Goal: Information Seeking & Learning: Learn about a topic

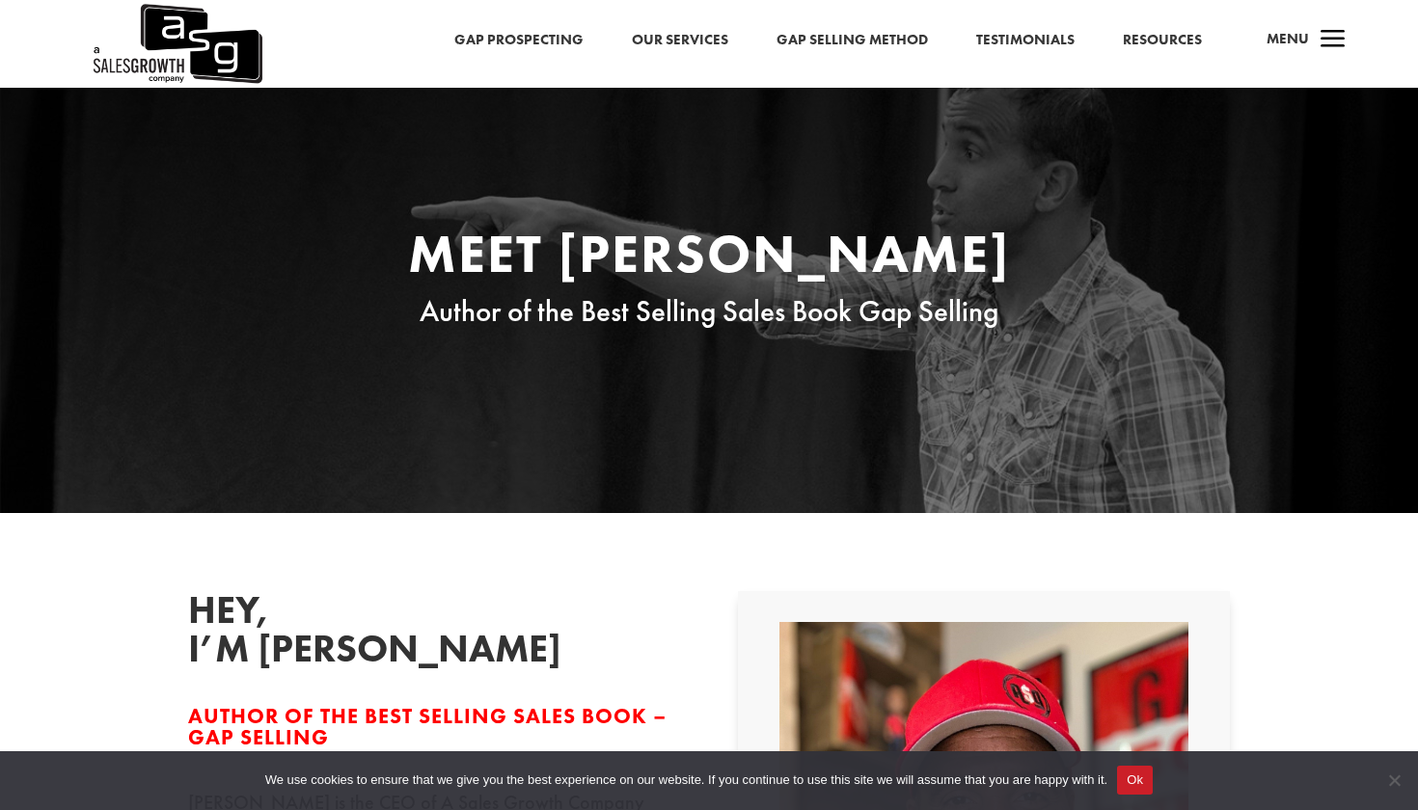
click at [669, 40] on link "Our Services" at bounding box center [680, 40] width 96 height 25
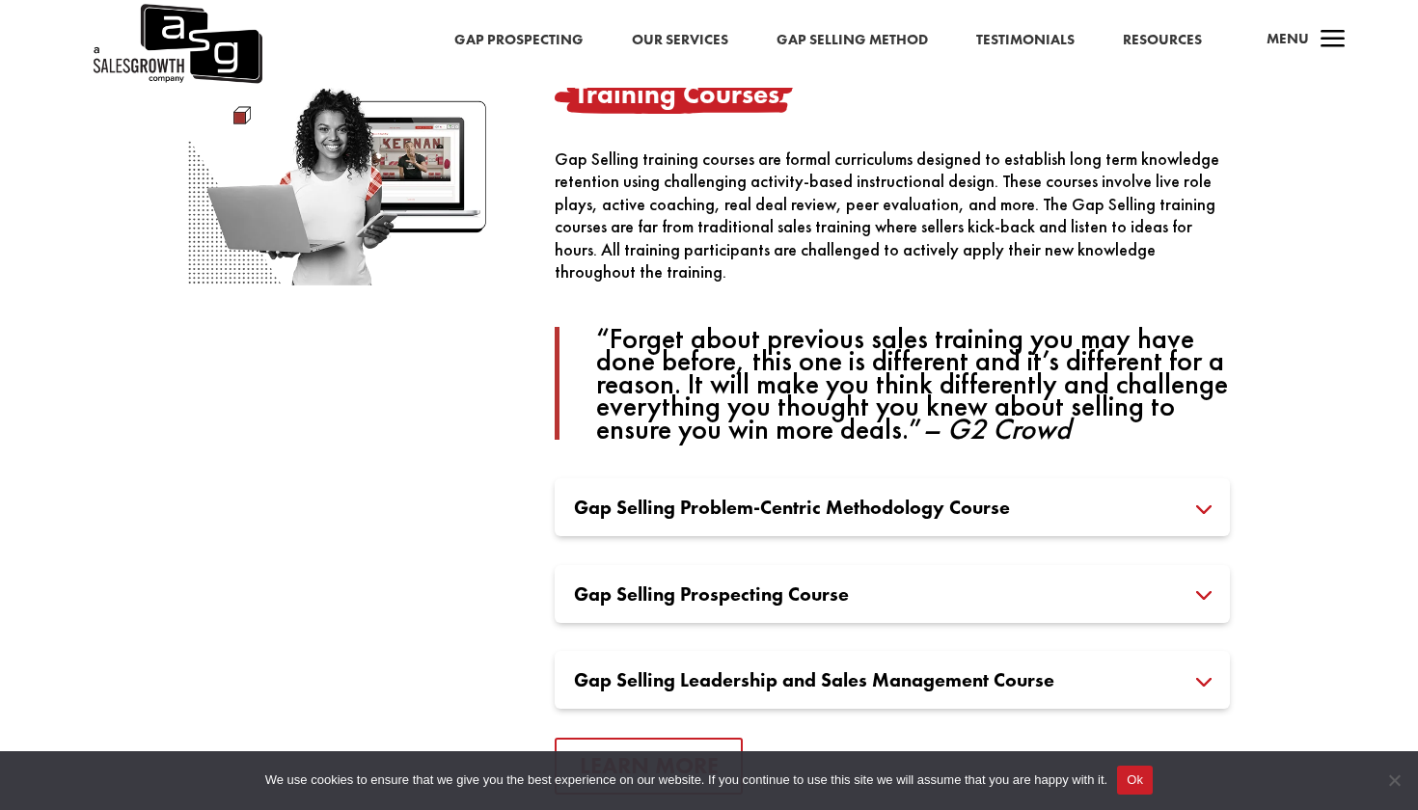
scroll to position [1340, 0]
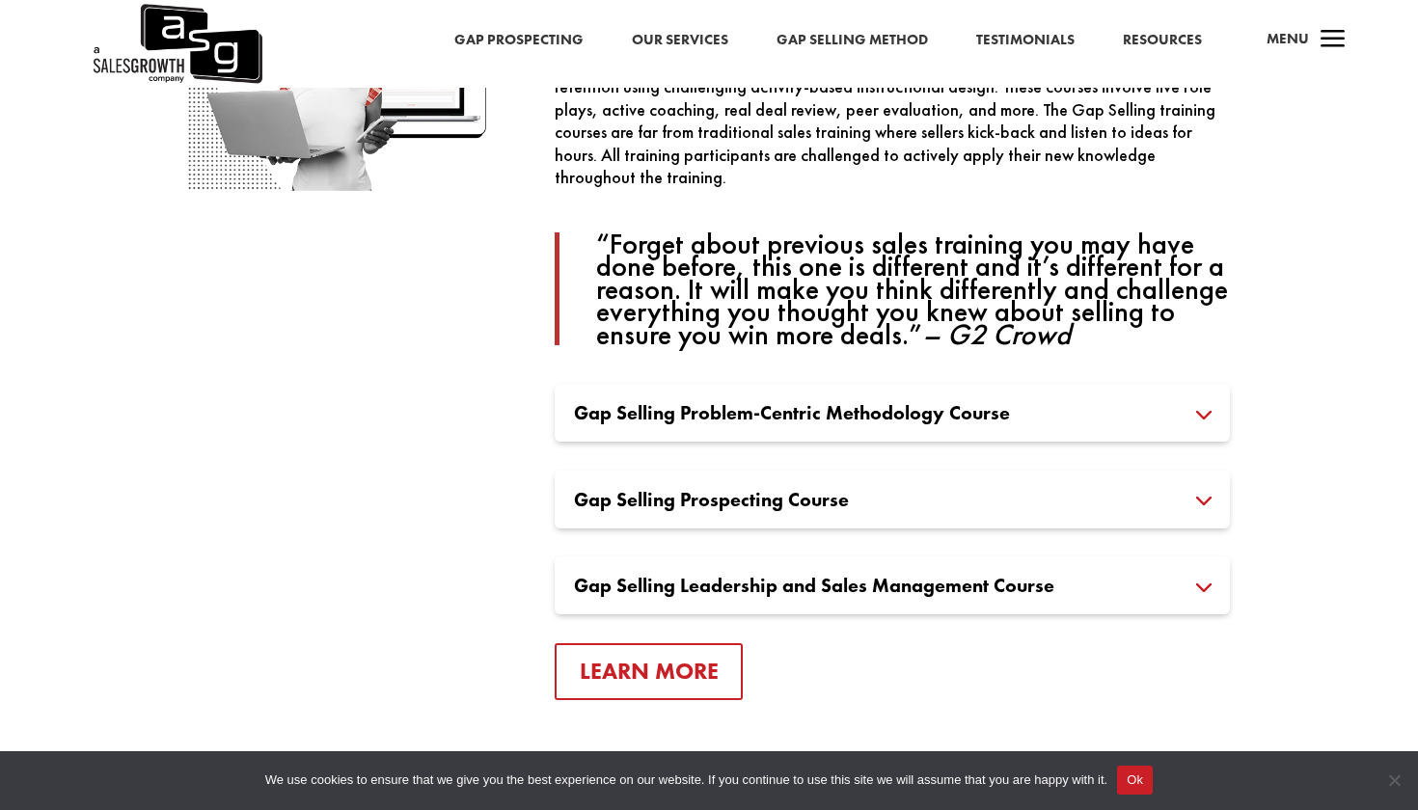
click at [784, 423] on h3 "Gap Selling Problem-Centric Methodology Course" at bounding box center [892, 412] width 637 height 19
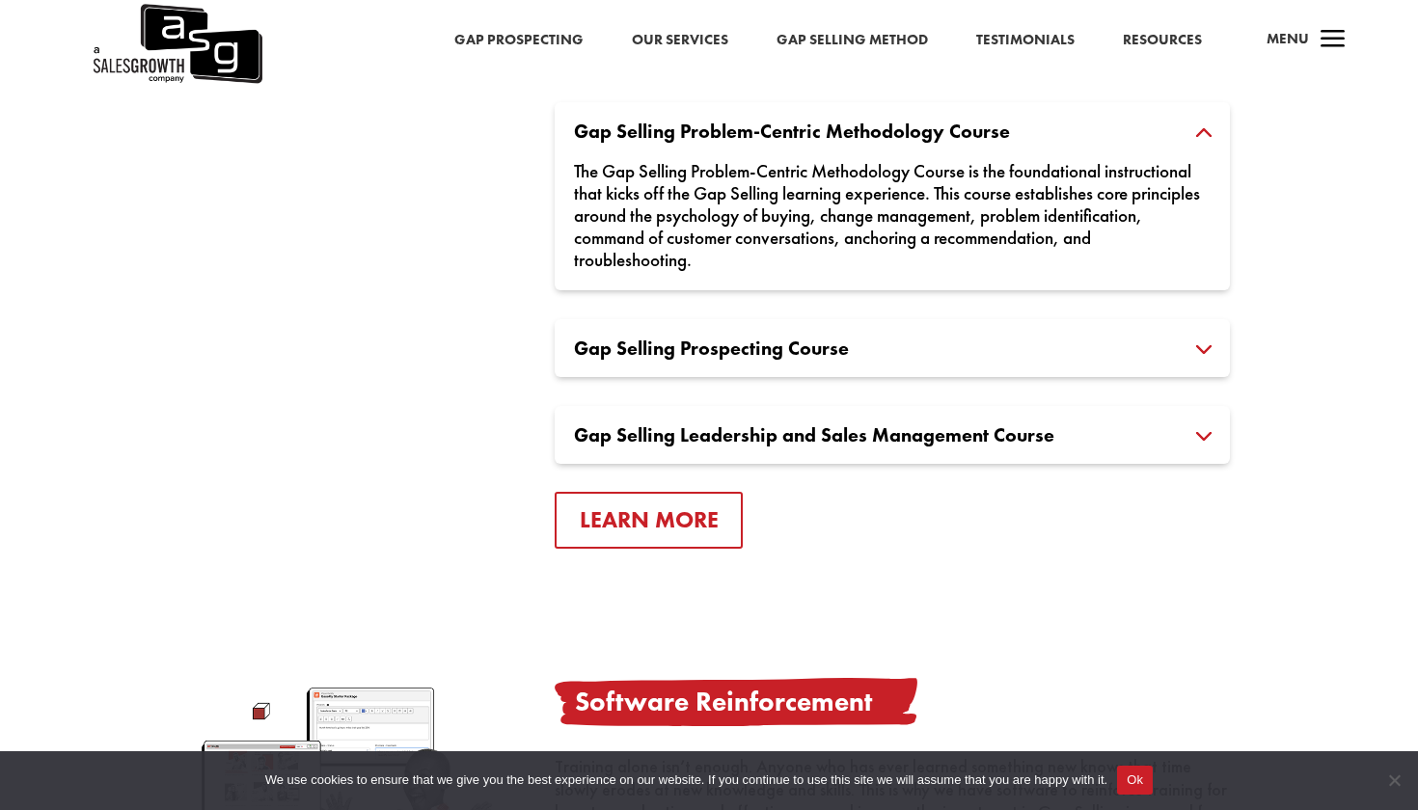
scroll to position [1596, 0]
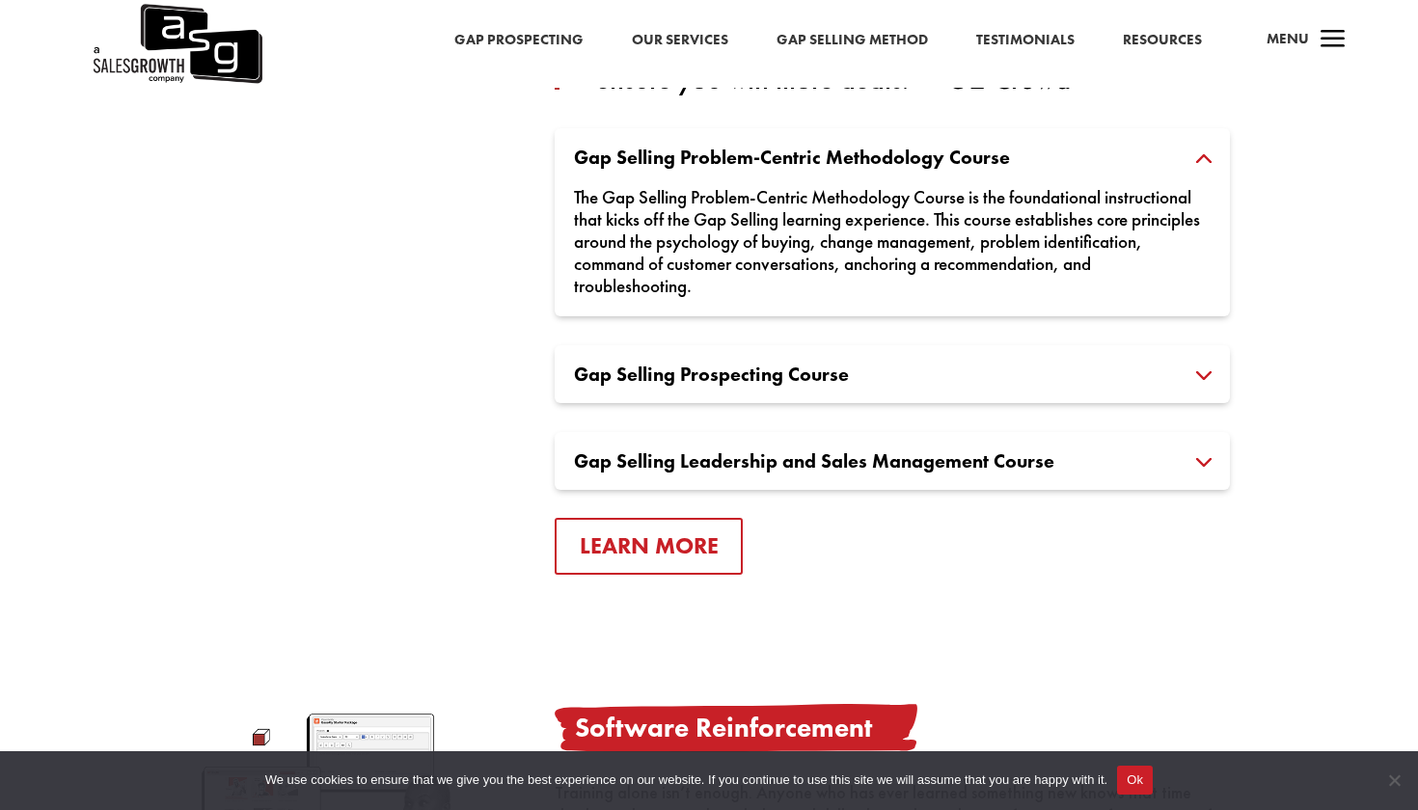
click at [754, 384] on h3 "Gap Selling Prospecting Course" at bounding box center [892, 374] width 637 height 19
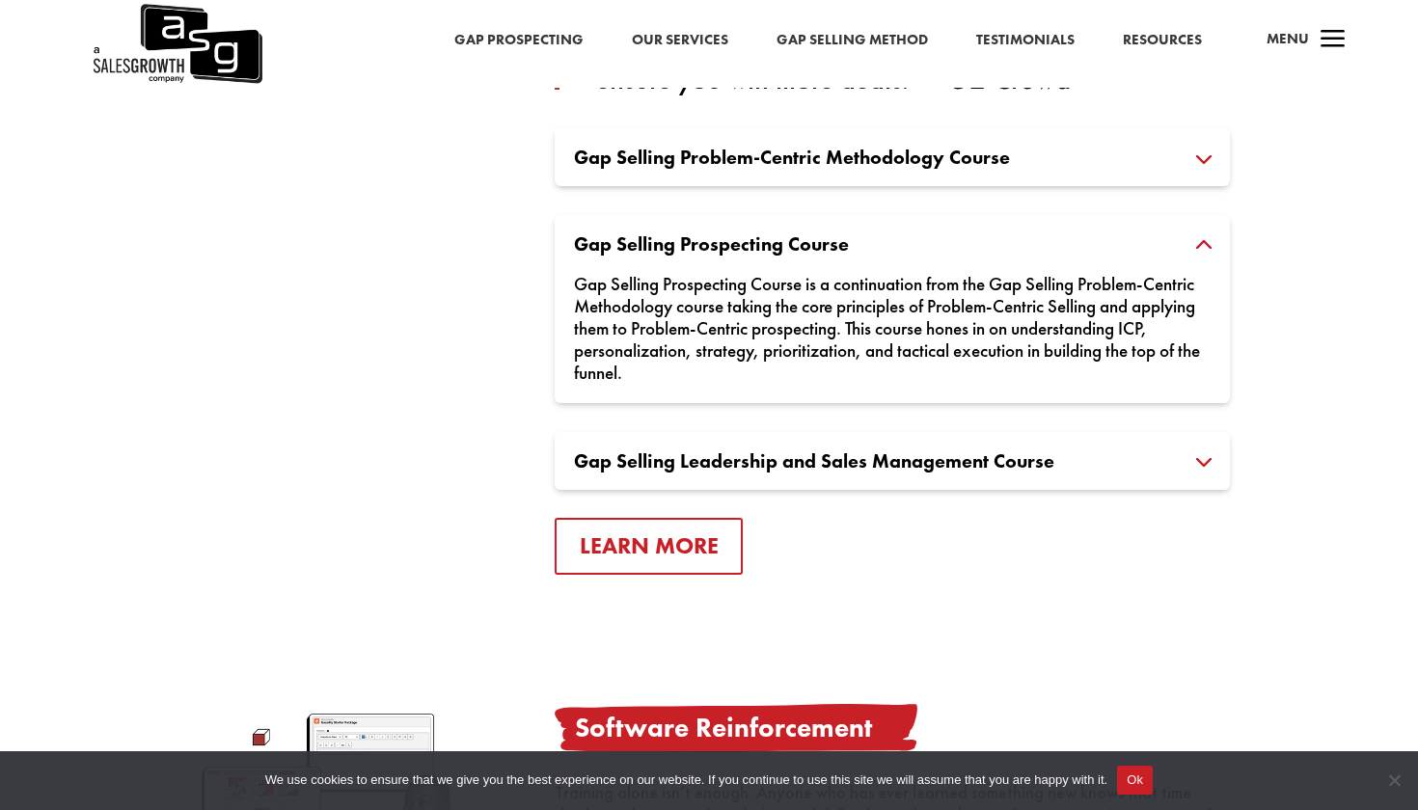
scroll to position [1680, 0]
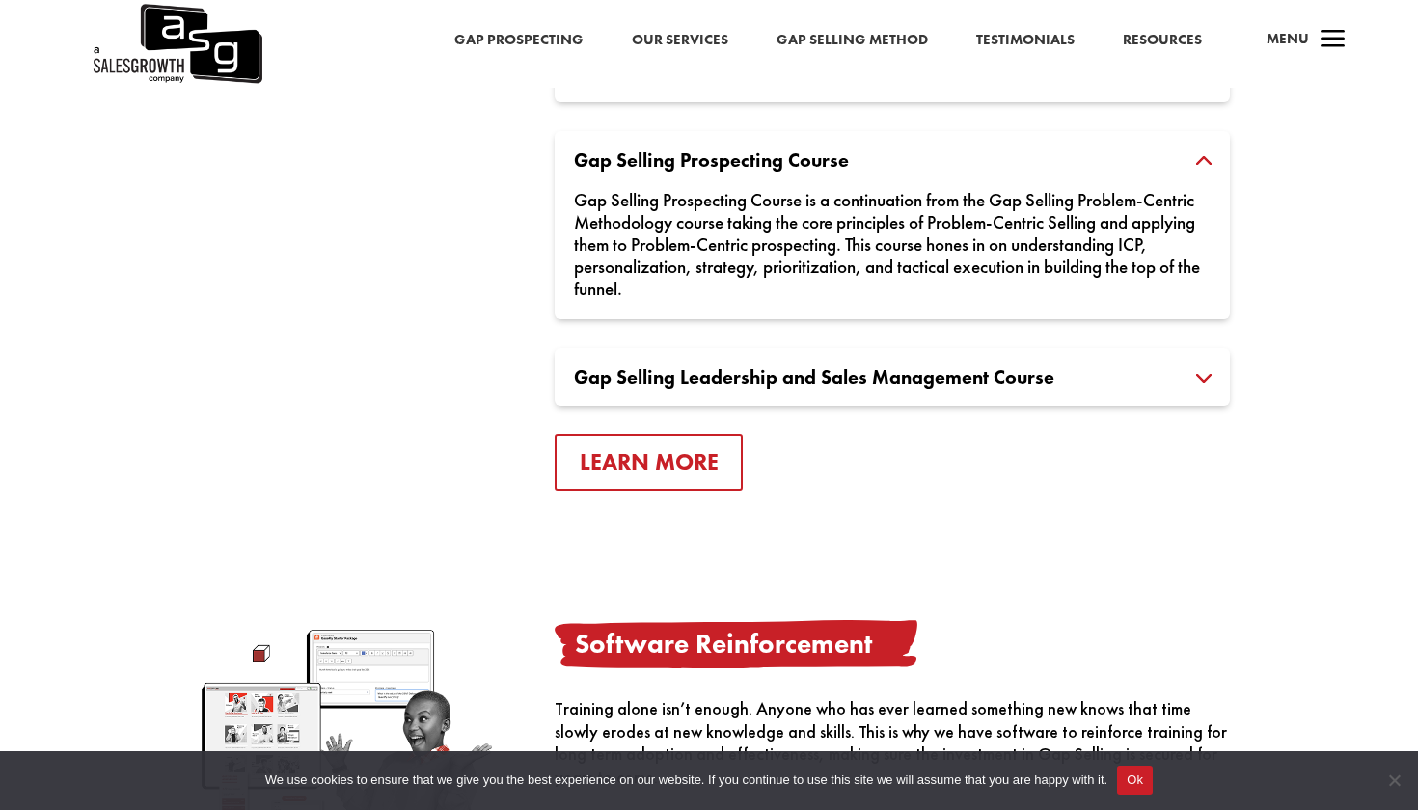
click at [754, 387] on h3 "Gap Selling Leadership and Sales Management Course" at bounding box center [892, 377] width 637 height 19
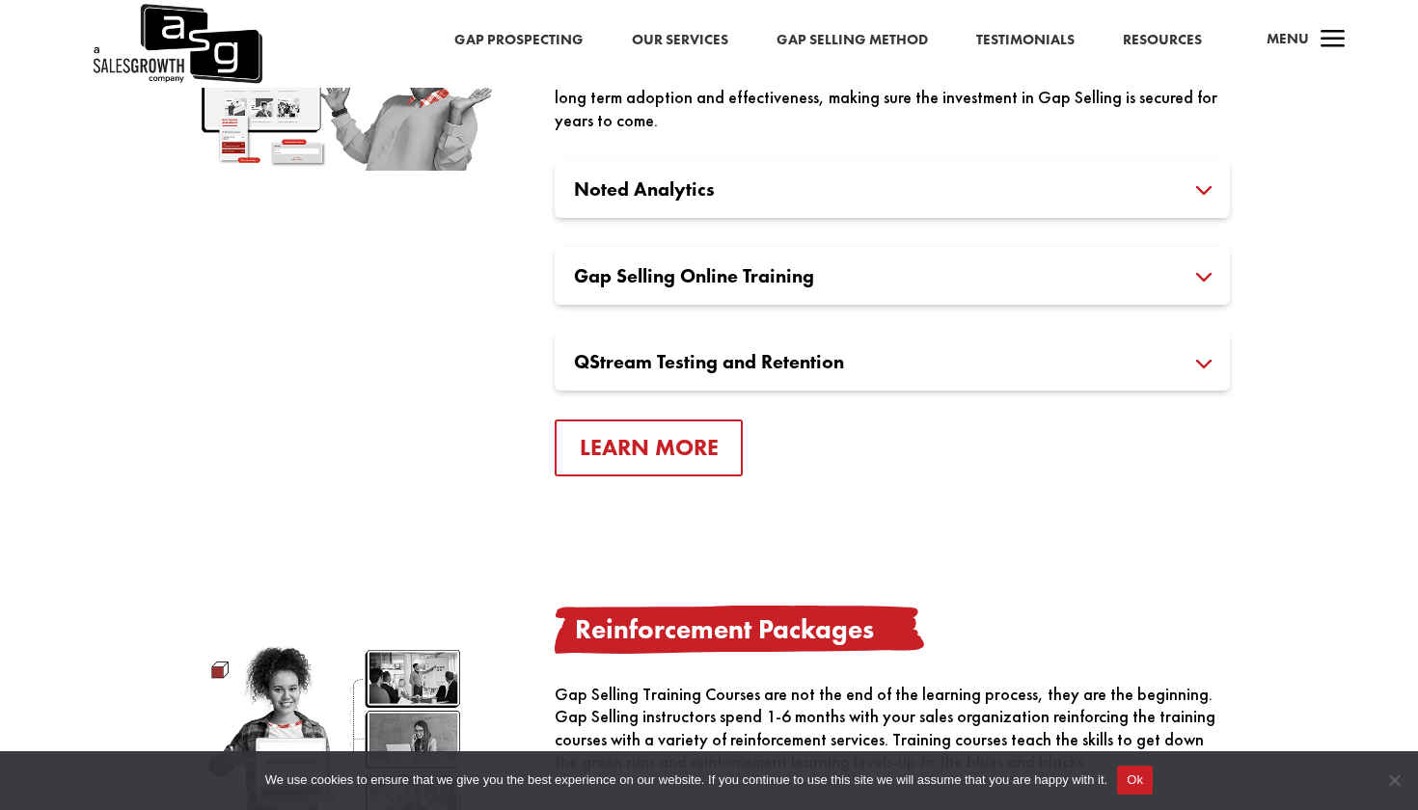
scroll to position [2359, 0]
click at [767, 286] on h3 "Gap Selling Online Training" at bounding box center [892, 275] width 637 height 19
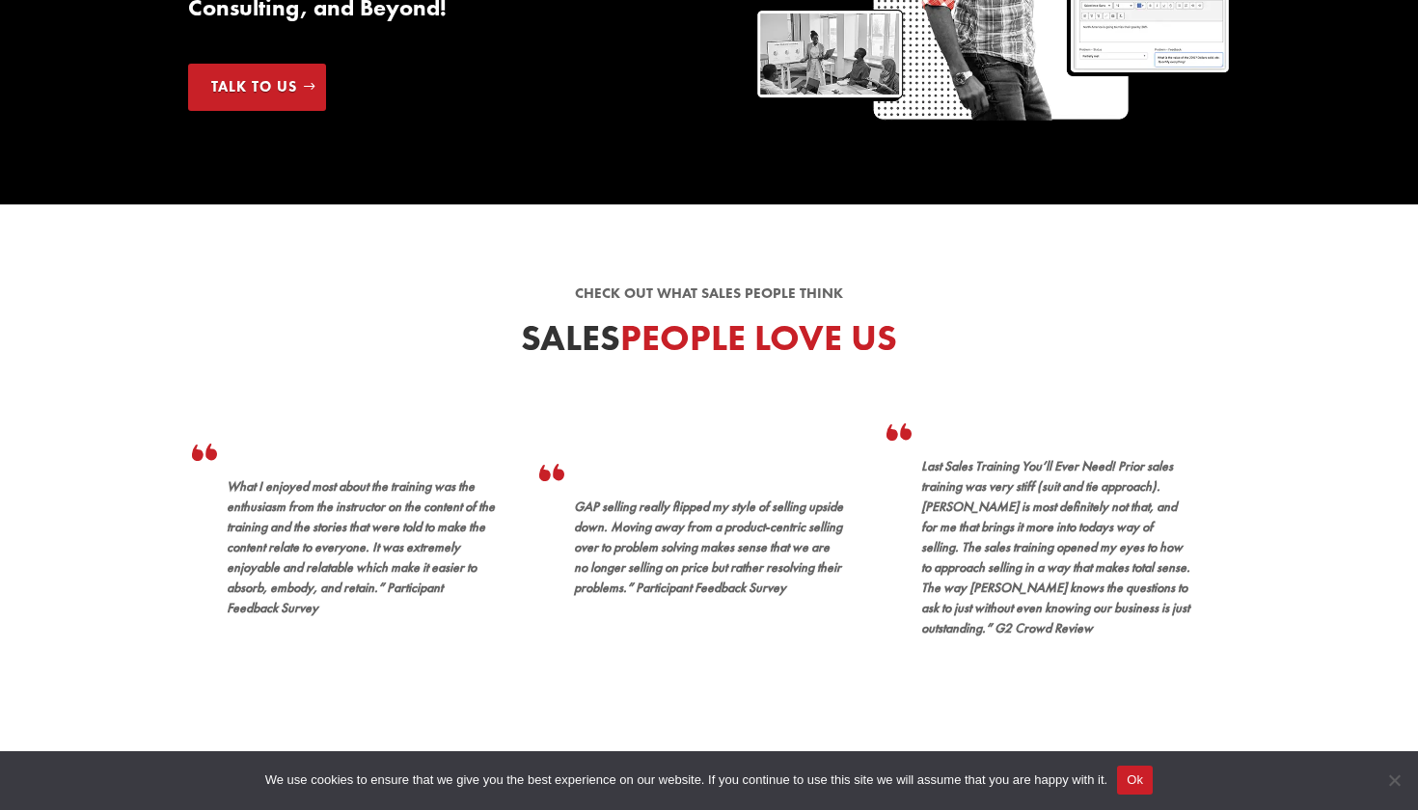
scroll to position [0, 0]
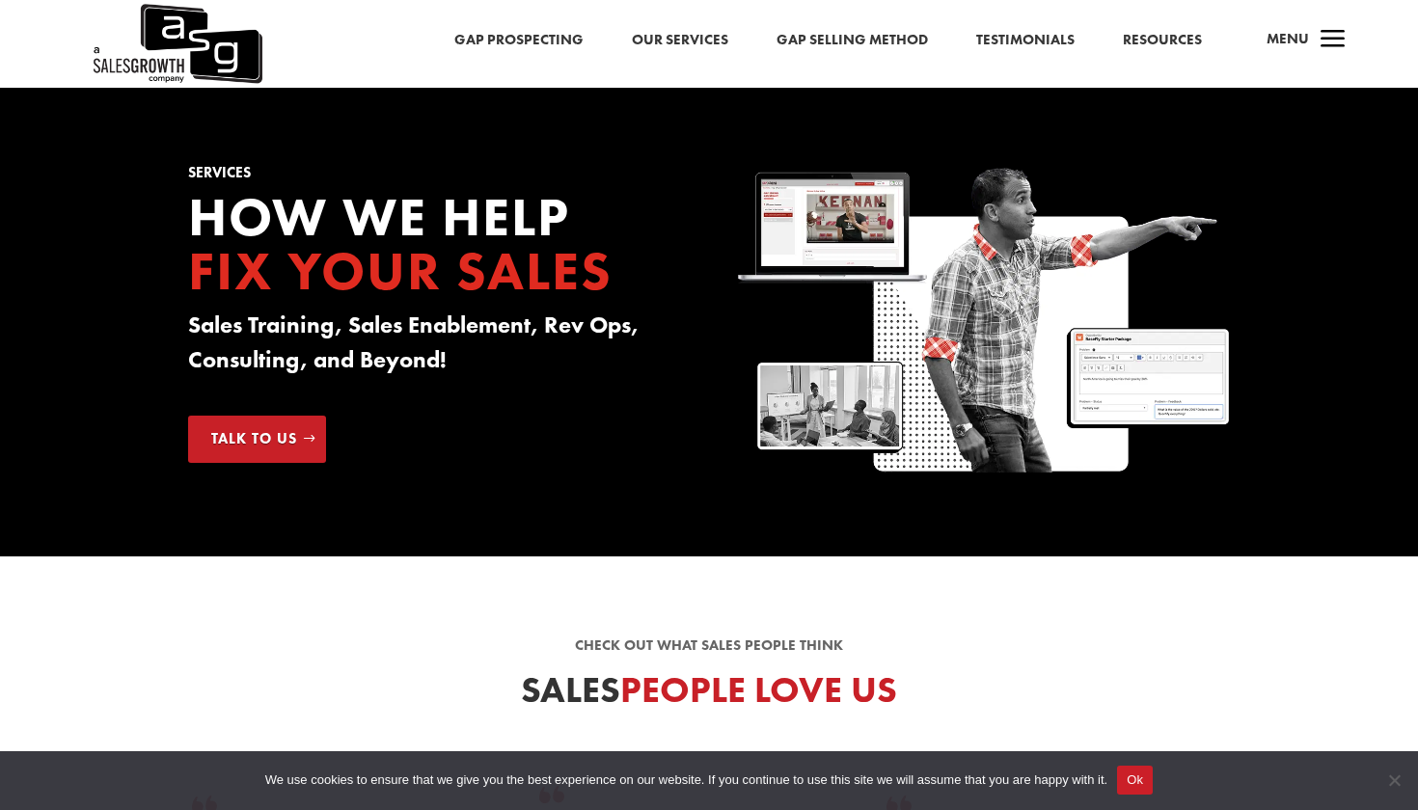
click at [1348, 43] on span "a" at bounding box center [1333, 40] width 39 height 39
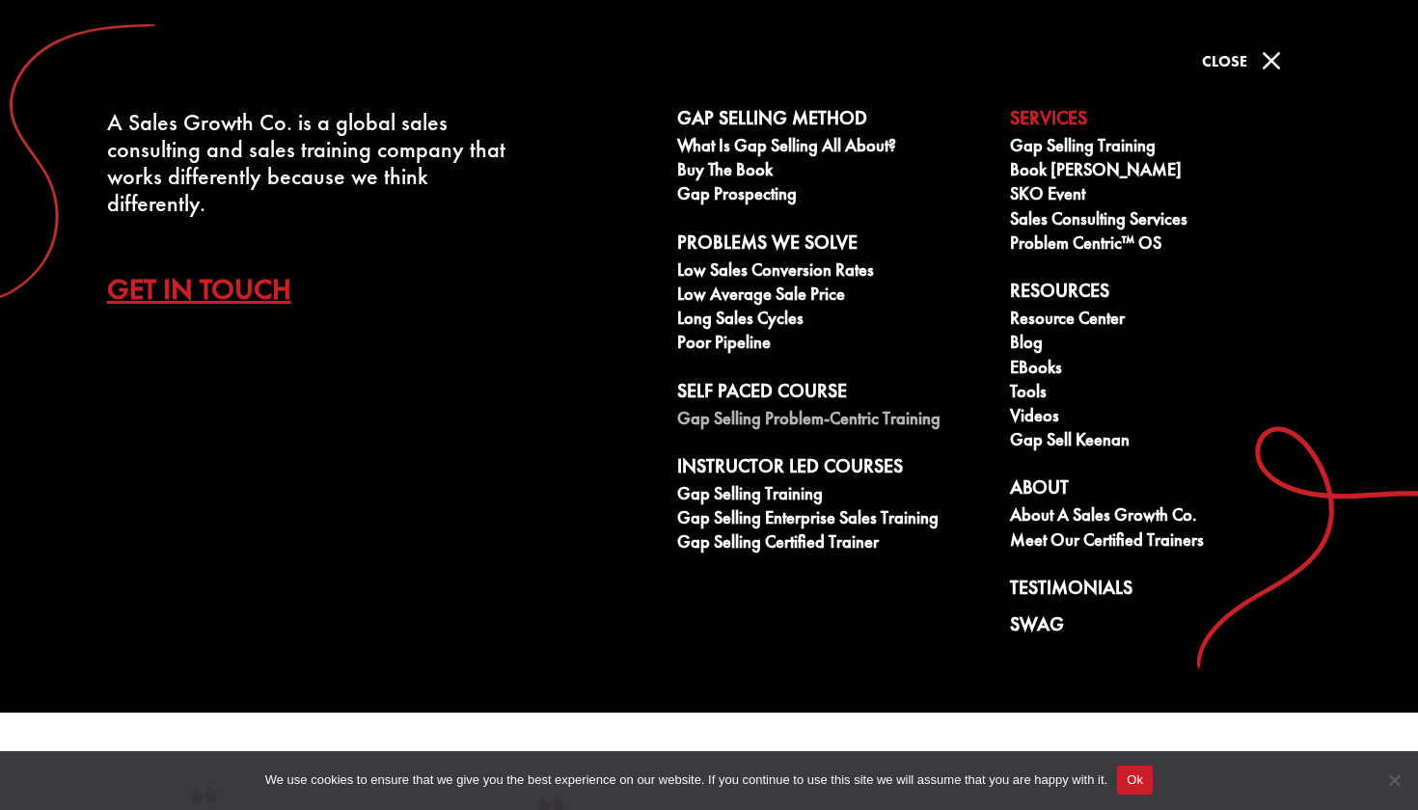
click at [879, 419] on link "Gap Selling Problem-Centric Training" at bounding box center [833, 421] width 312 height 24
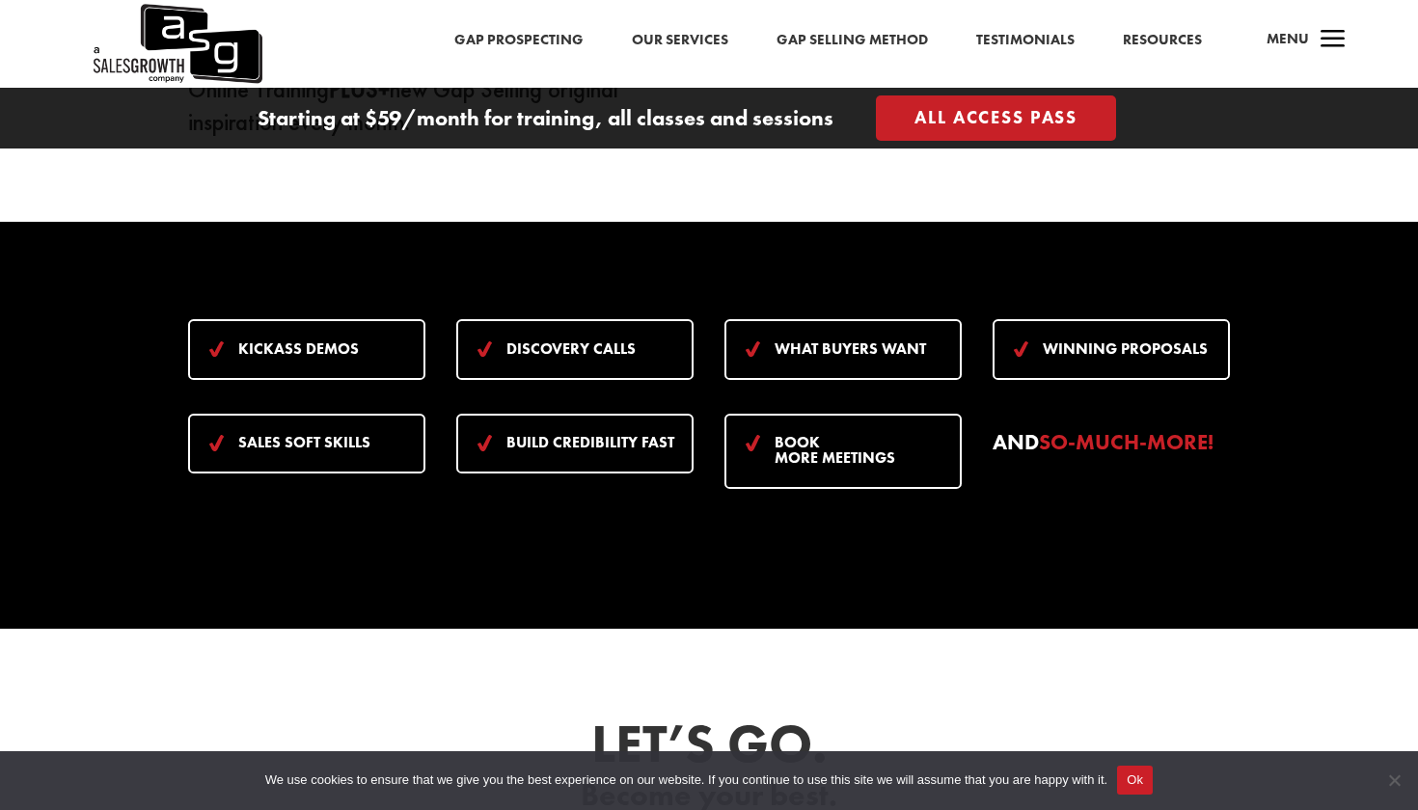
scroll to position [2469, 0]
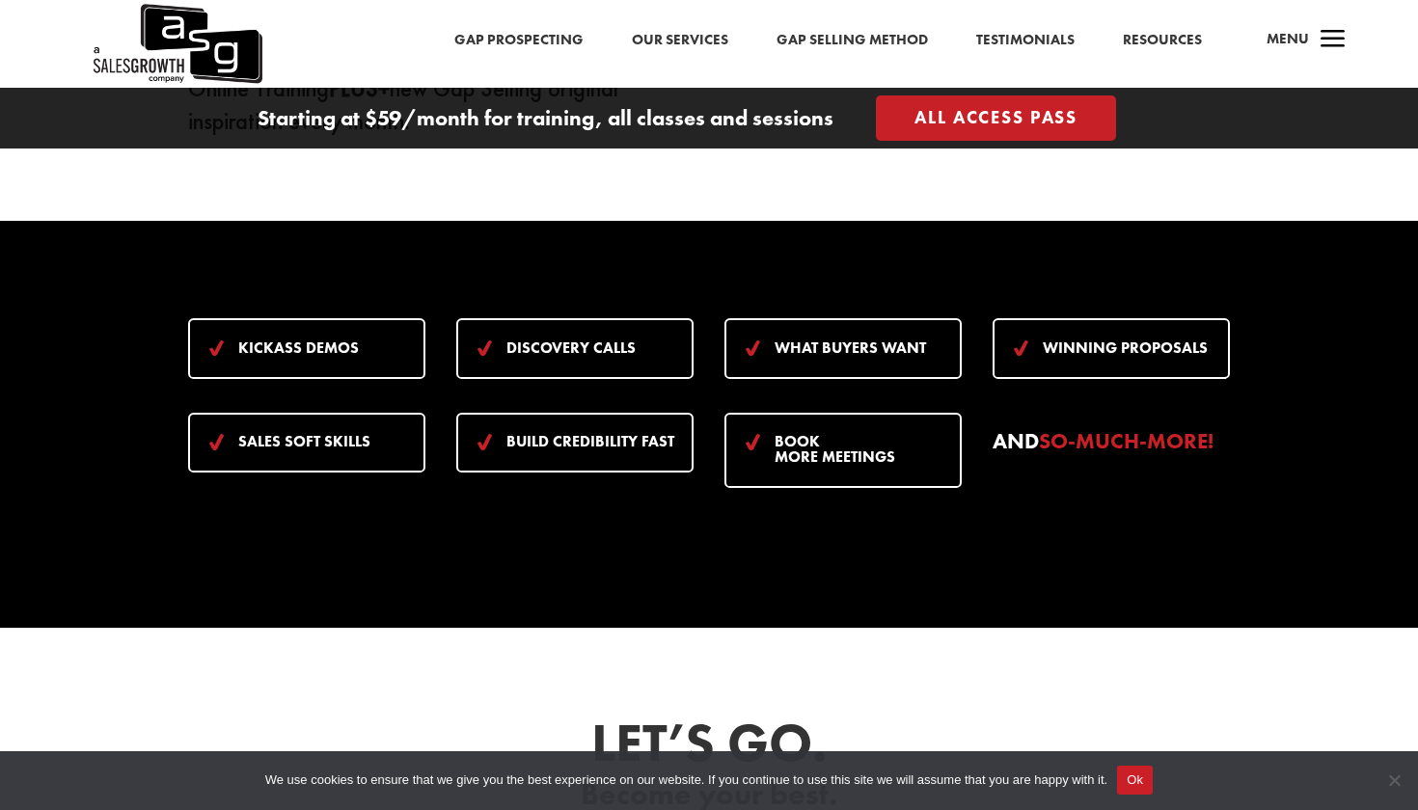
click at [548, 347] on span "Discovery Calls" at bounding box center [571, 348] width 129 height 20
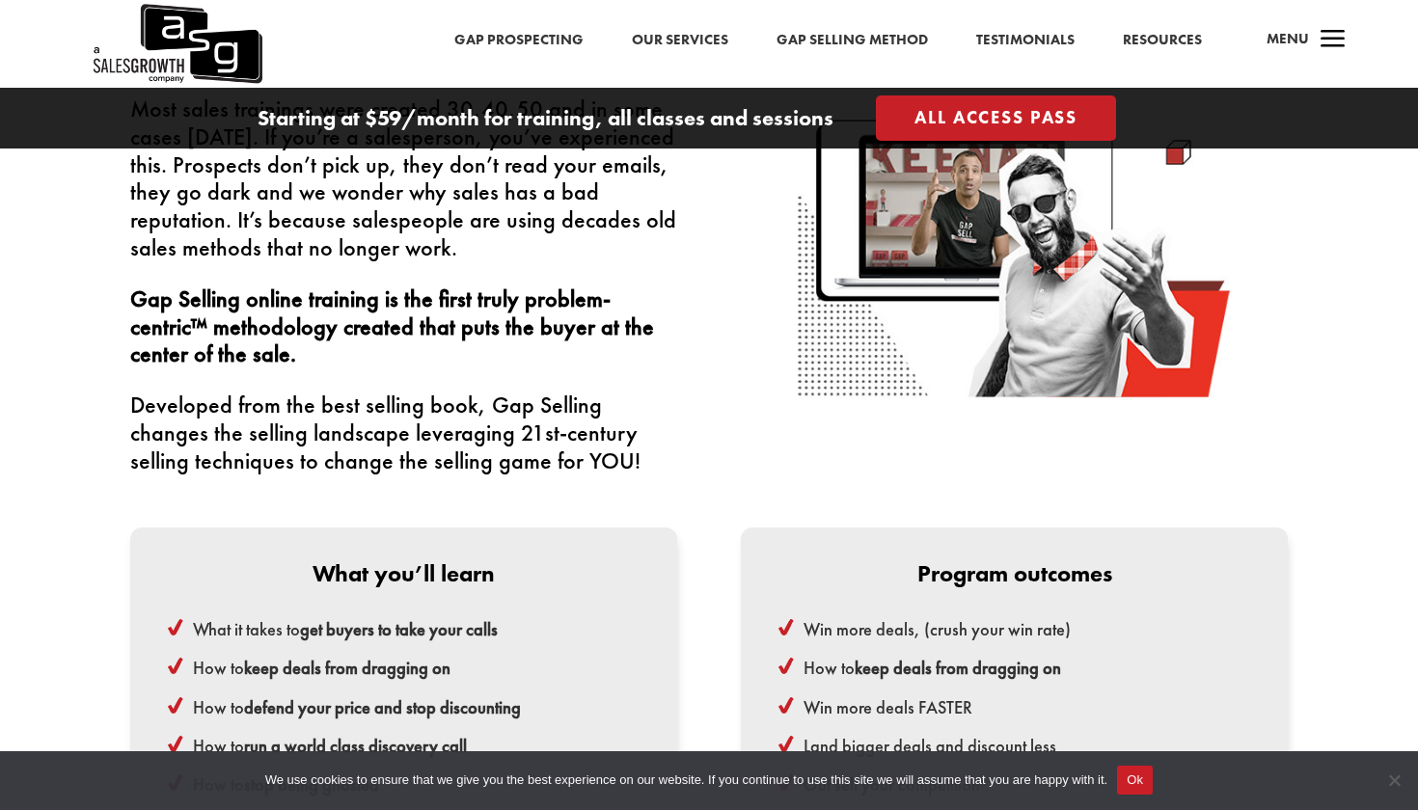
scroll to position [4379, 0]
